Goal: Task Accomplishment & Management: Manage account settings

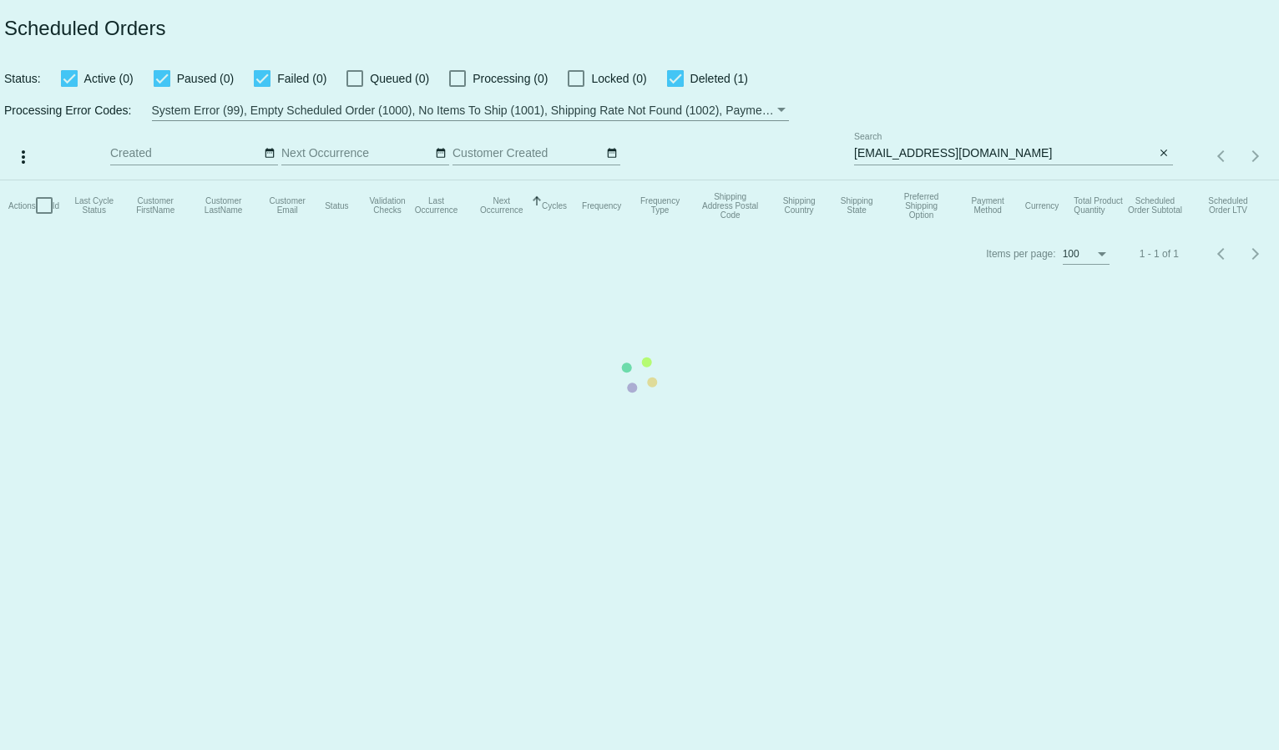
click at [946, 180] on mat-table "Actions Id Last Cycle Status Customer FirstName Customer LastName Customer Emai…" at bounding box center [639, 205] width 1279 height 50
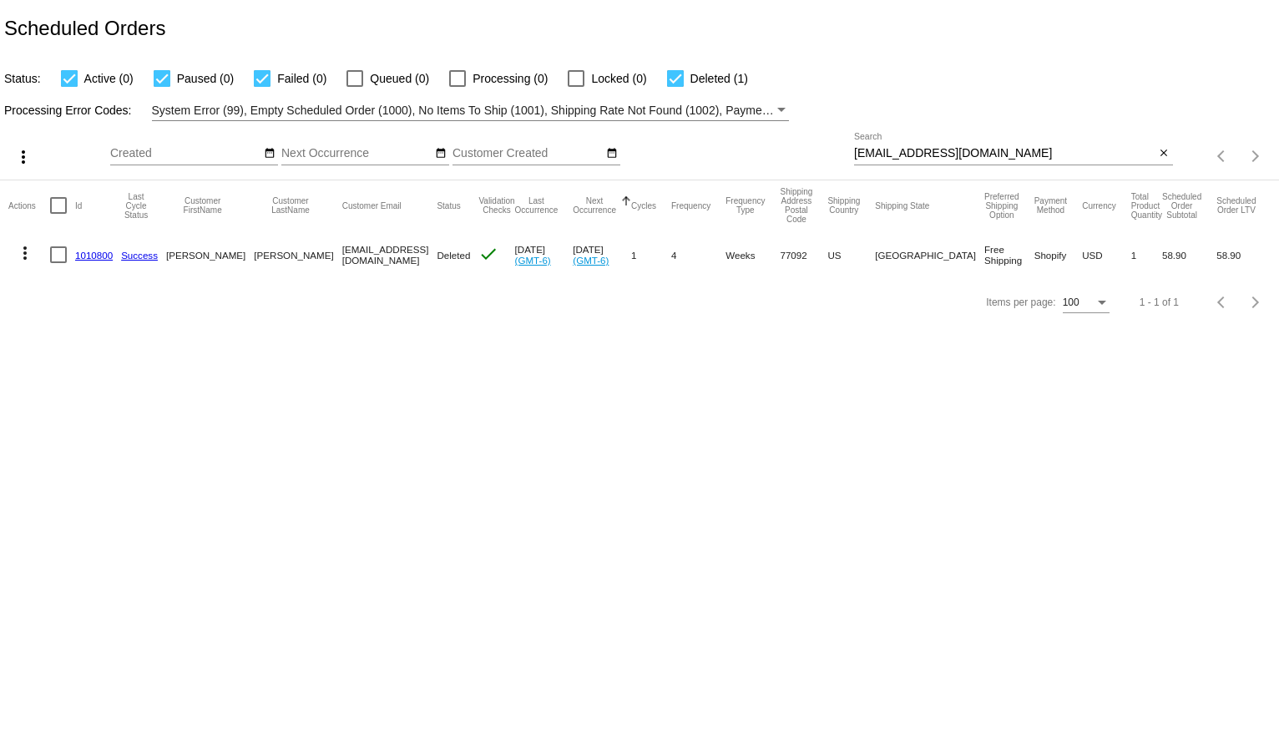
click at [903, 150] on input "doctorhite@gmail.com" at bounding box center [1004, 153] width 301 height 13
paste input "lizlopez10102020"
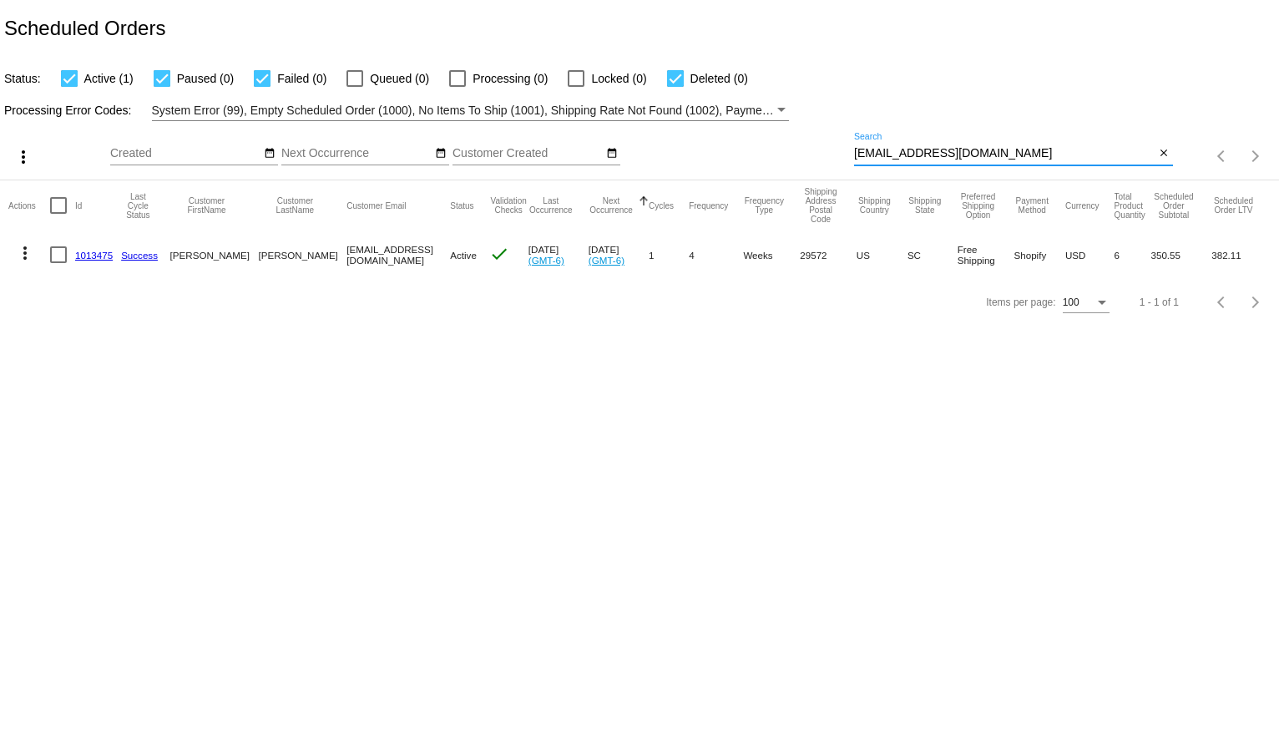
type input "lizlopez10102020@gmail.com"
click at [26, 255] on mat-icon "more_vert" at bounding box center [25, 253] width 20 height 20
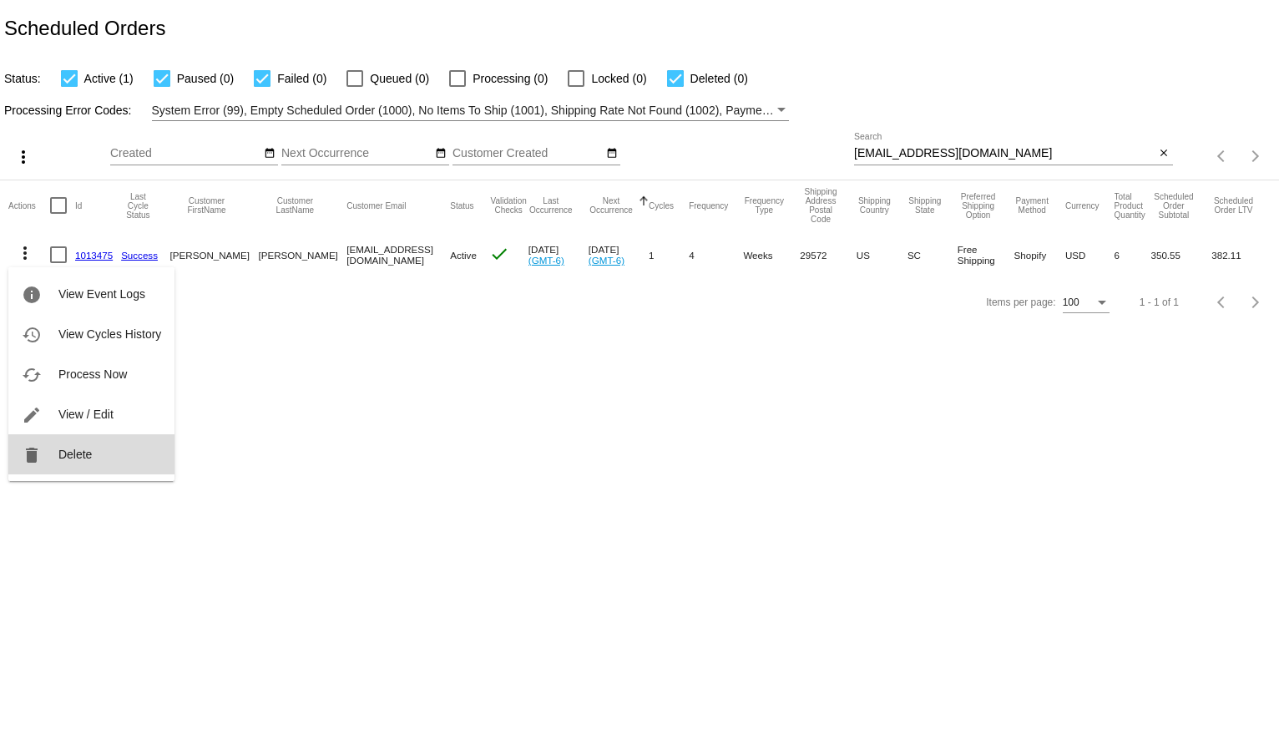
click at [72, 448] on span "Delete" at bounding box center [74, 454] width 33 height 13
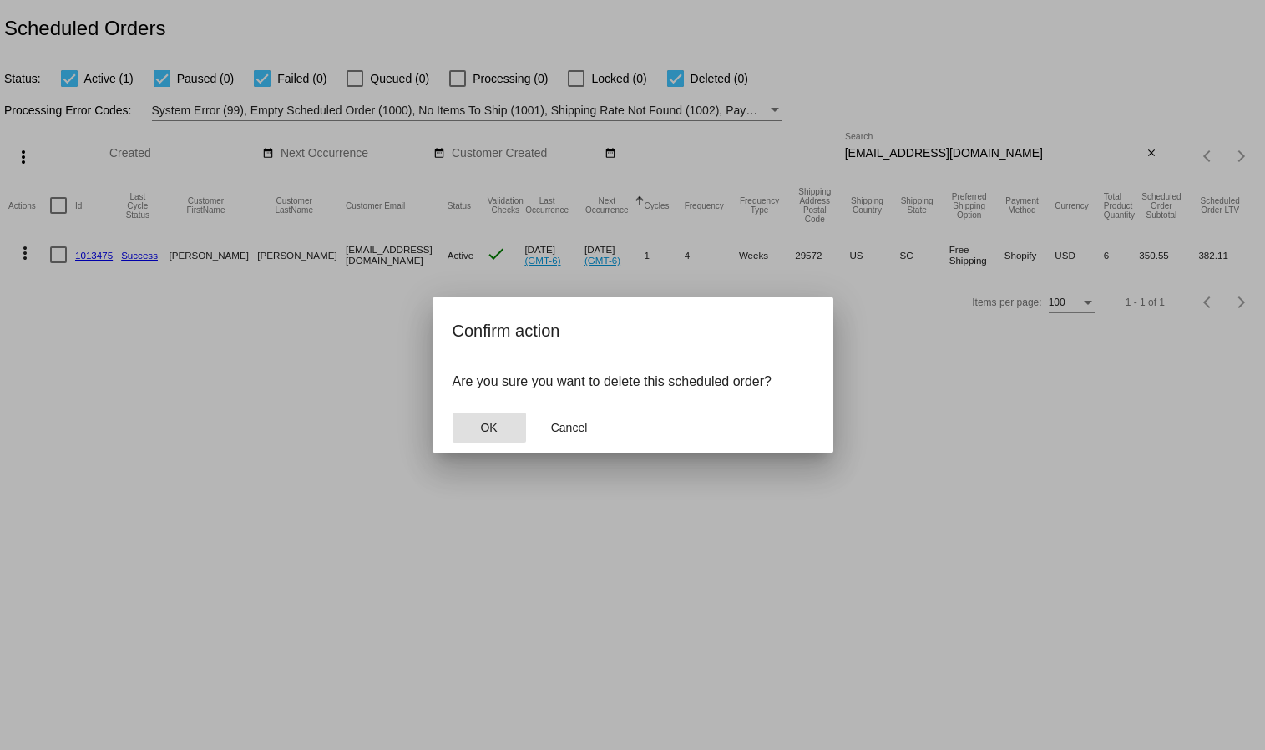
click at [494, 429] on span "OK" at bounding box center [488, 427] width 17 height 13
